Goal: Complete application form

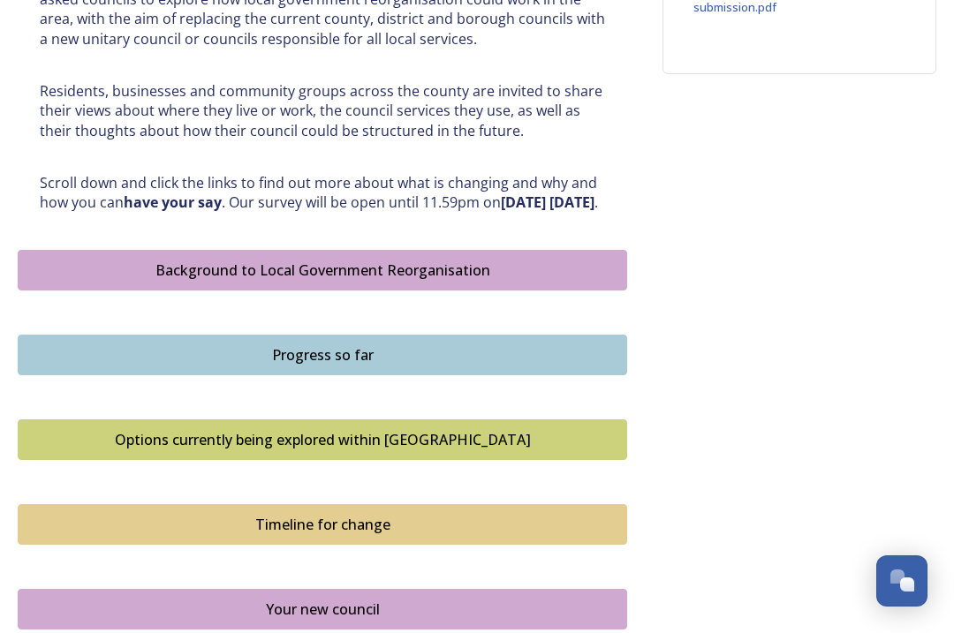
scroll to position [813, 0]
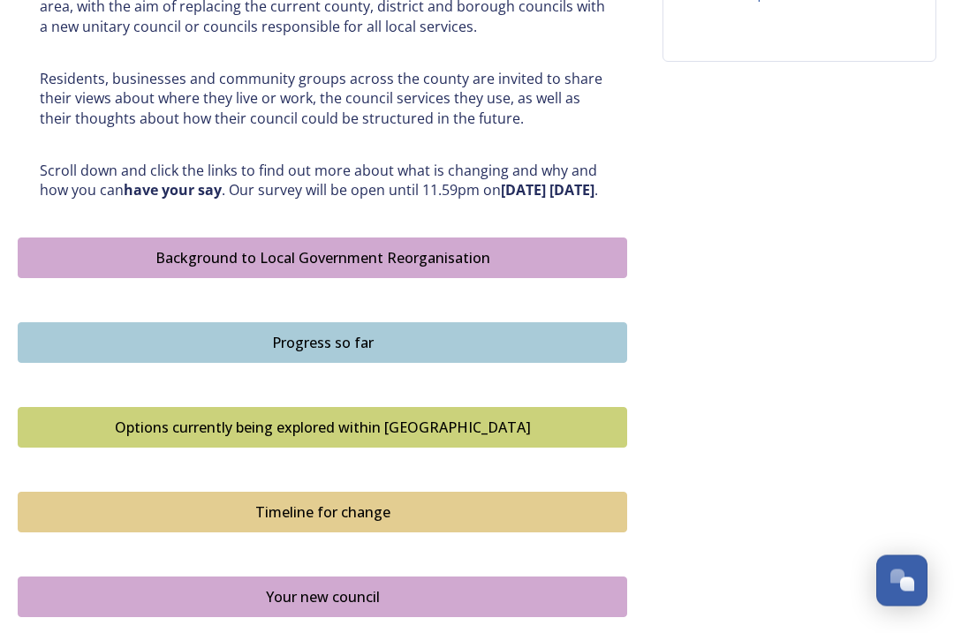
click at [284, 429] on div "Options currently being explored within West Sussex" at bounding box center [322, 428] width 590 height 21
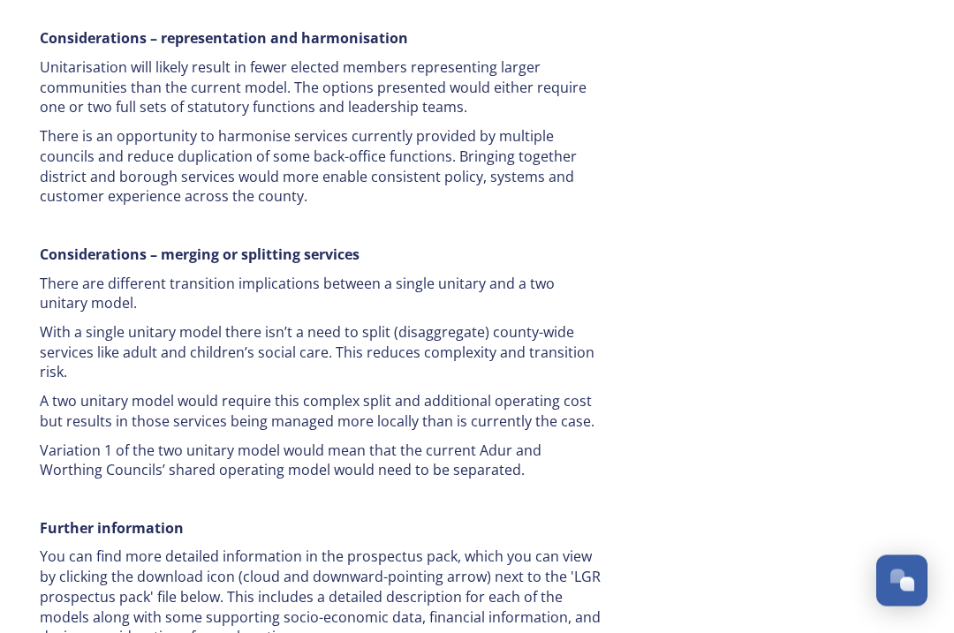
scroll to position [3501, 0]
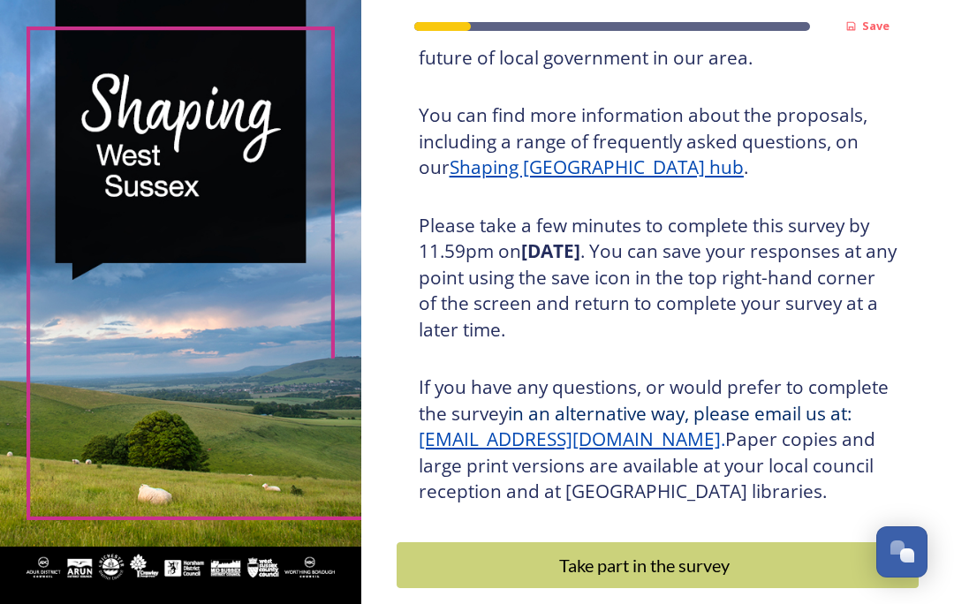
scroll to position [209, 0]
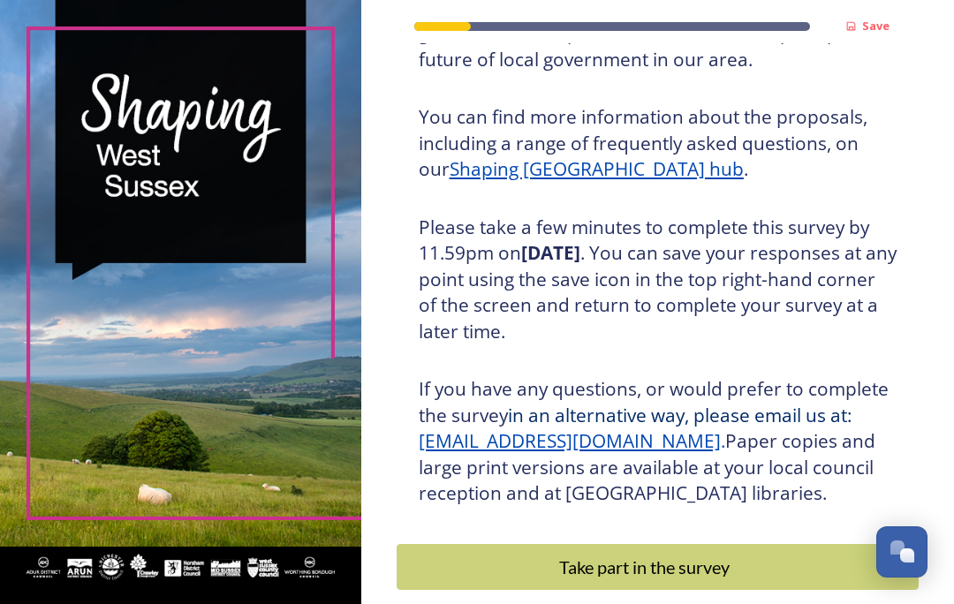
click at [608, 554] on div "Take part in the survey" at bounding box center [644, 567] width 477 height 27
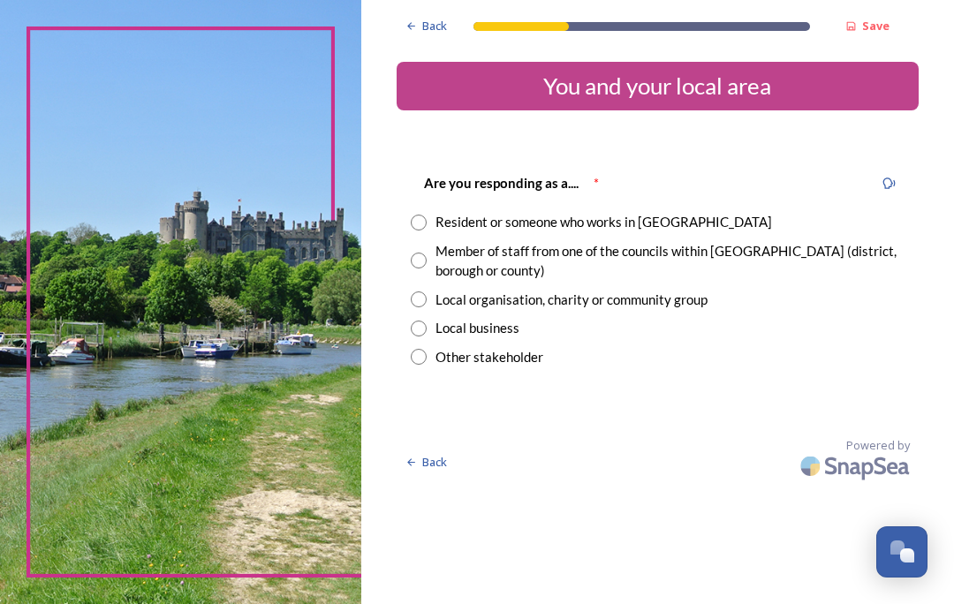
click at [450, 216] on div "Resident or someone who works in [GEOGRAPHIC_DATA]" at bounding box center [658, 222] width 494 height 20
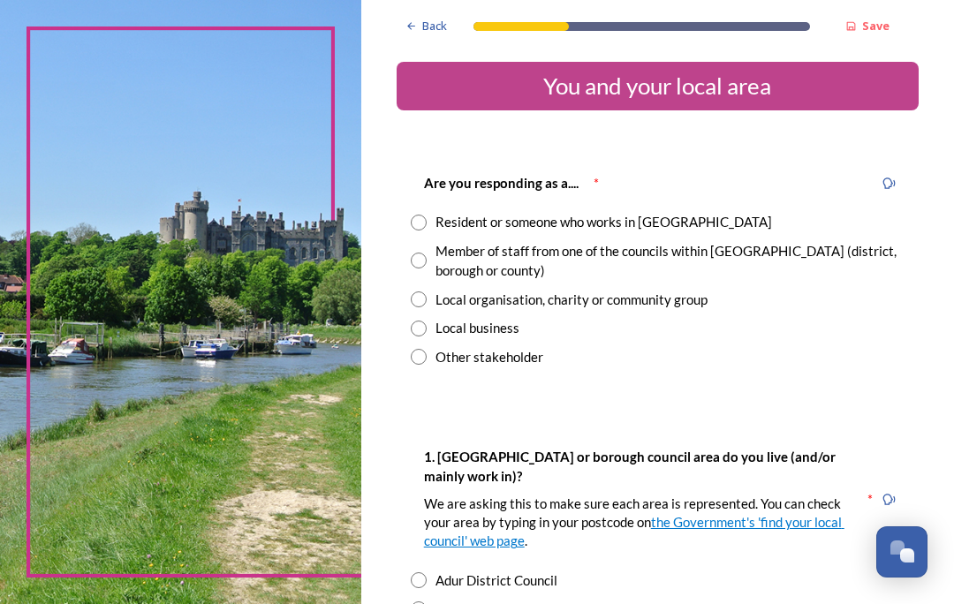
radio input "true"
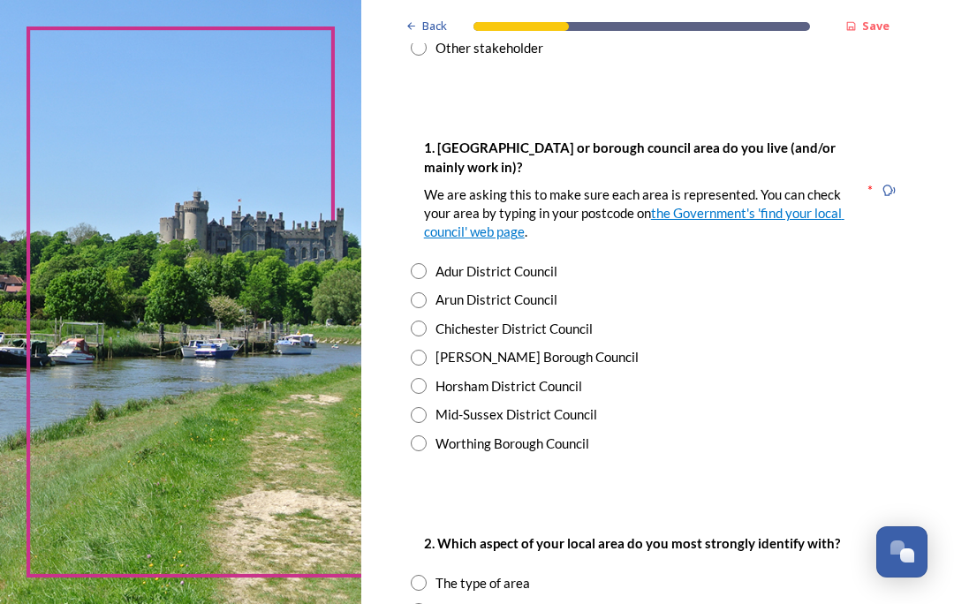
scroll to position [309, 0]
click at [427, 436] on input "radio" at bounding box center [419, 444] width 16 height 16
radio input "true"
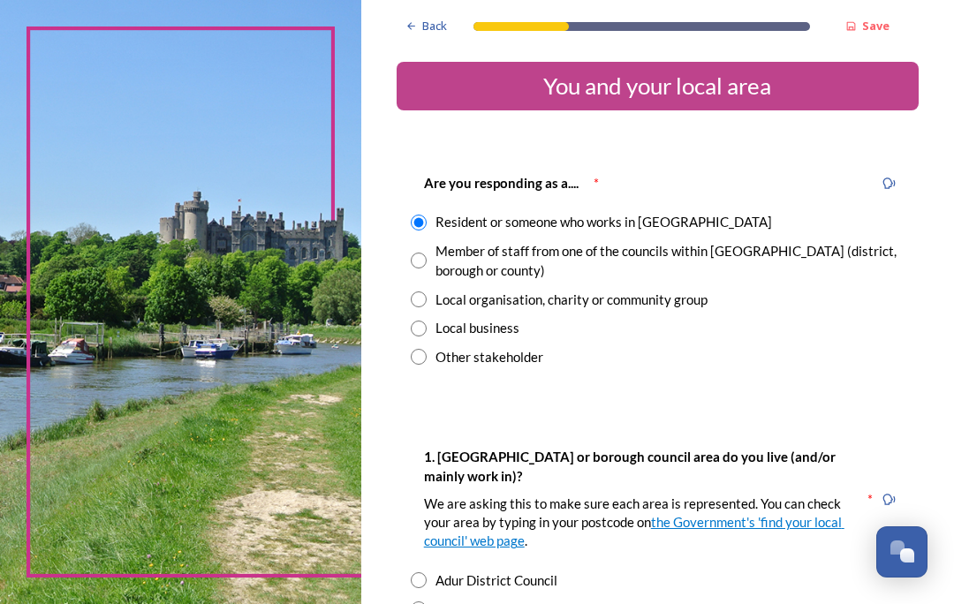
scroll to position [0, 0]
